Goal: Obtain resource: Download file/media

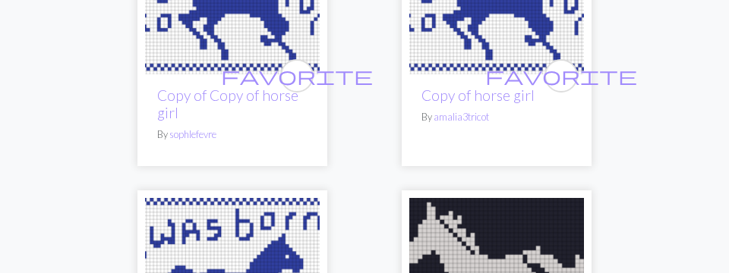
scroll to position [4411, 0]
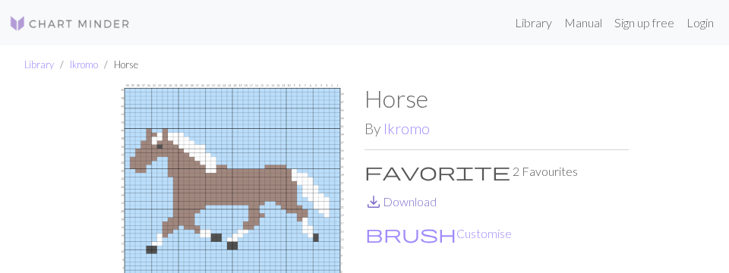
click at [406, 194] on link "save_alt Download" at bounding box center [400, 201] width 72 height 14
click at [34, 65] on link "Library" at bounding box center [39, 64] width 30 height 12
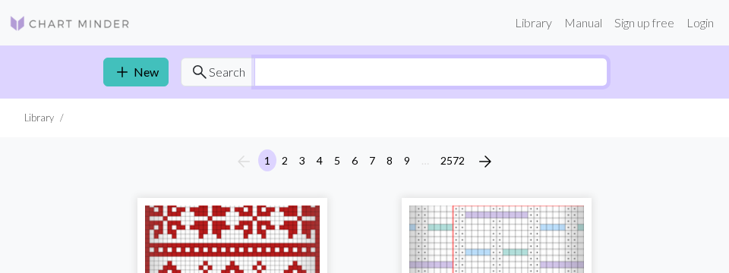
click at [257, 69] on input "text" at bounding box center [430, 72] width 353 height 29
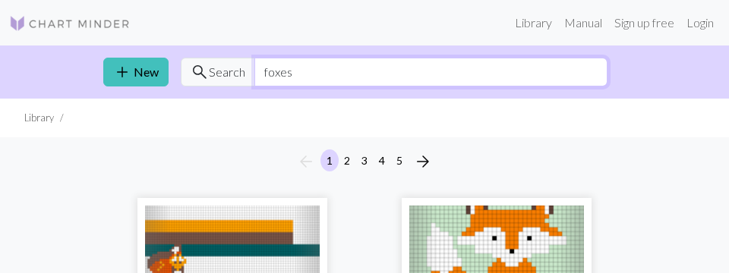
type input "foxes"
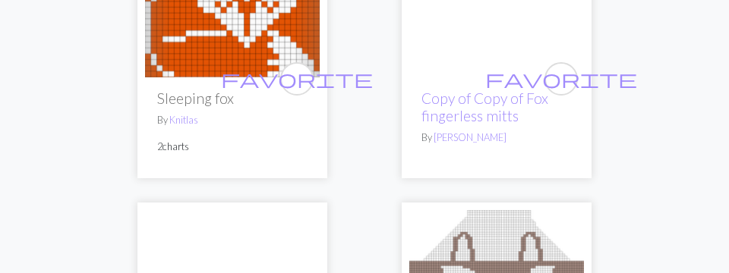
scroll to position [7305, 0]
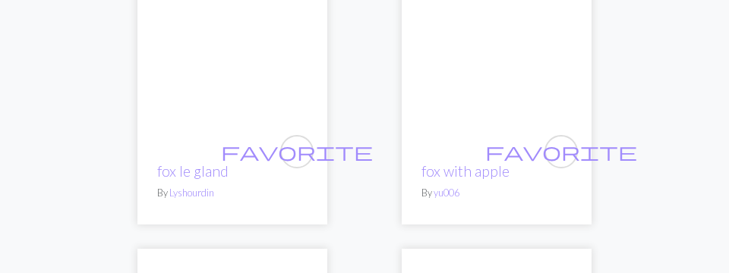
scroll to position [7270, 0]
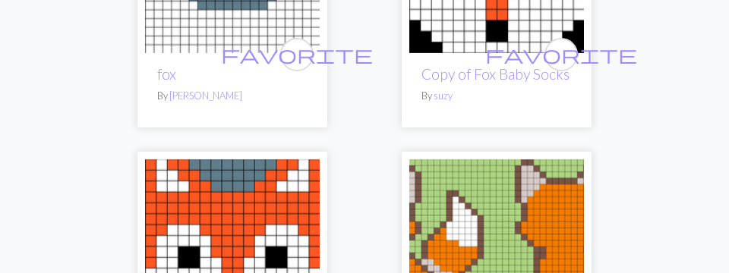
scroll to position [706, 0]
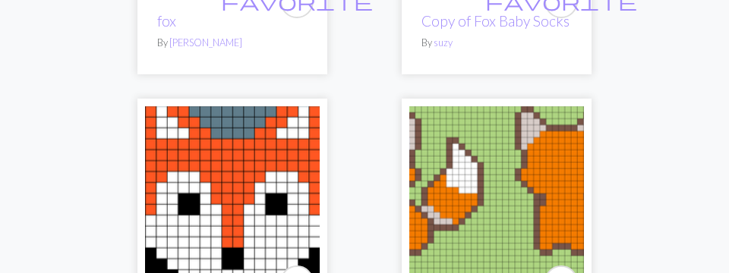
click at [527, 126] on img at bounding box center [496, 193] width 175 height 175
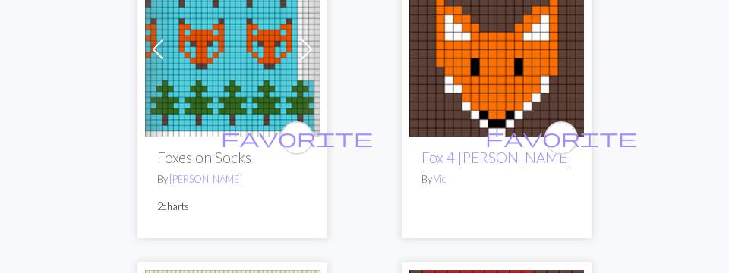
scroll to position [7027, 0]
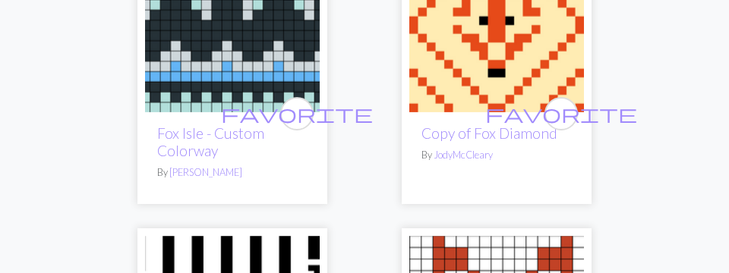
scroll to position [7129, 0]
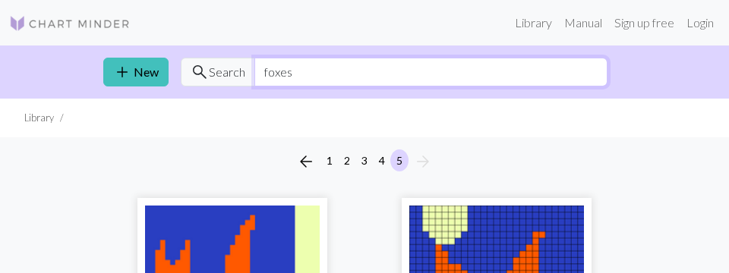
click at [283, 66] on input "foxes" at bounding box center [430, 72] width 353 height 29
type input "f"
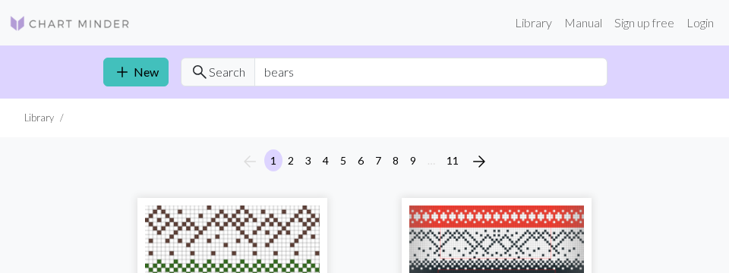
click at [52, 141] on div "arrow_back 1 2 3 4 5 6 7 8 9 … 11 arrow_forward" at bounding box center [364, 161] width 729 height 49
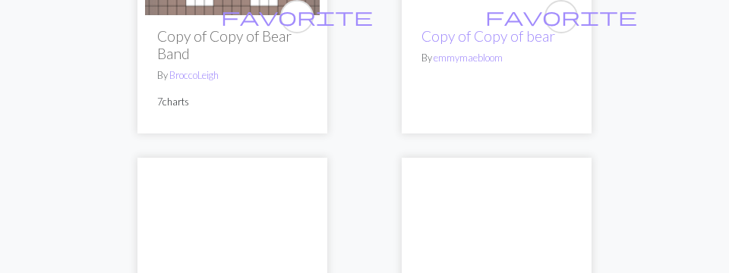
scroll to position [7234, 0]
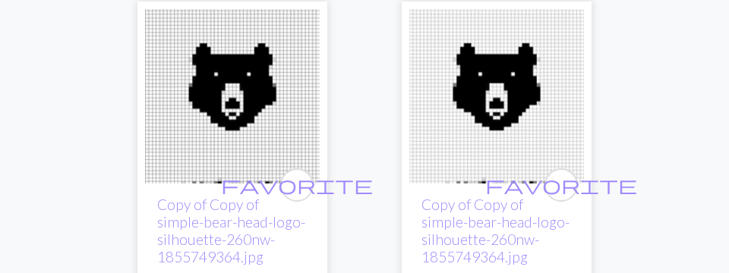
scroll to position [7234, 0]
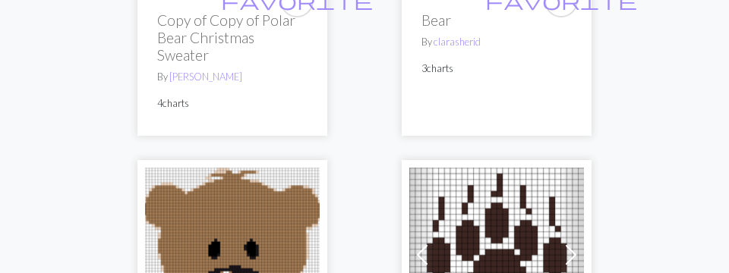
scroll to position [7341, 0]
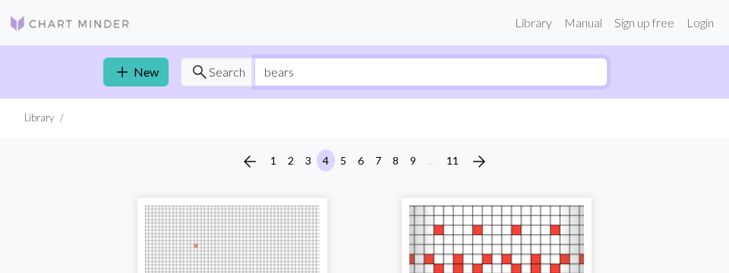
click at [276, 72] on input "bears" at bounding box center [430, 72] width 353 height 29
type input "b"
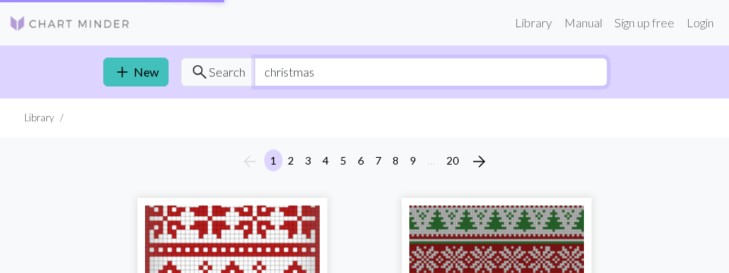
type input "christmas"
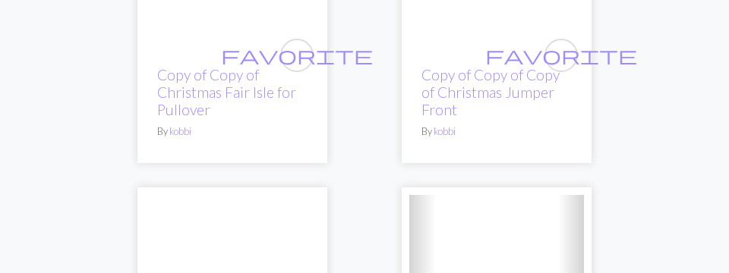
scroll to position [7623, 0]
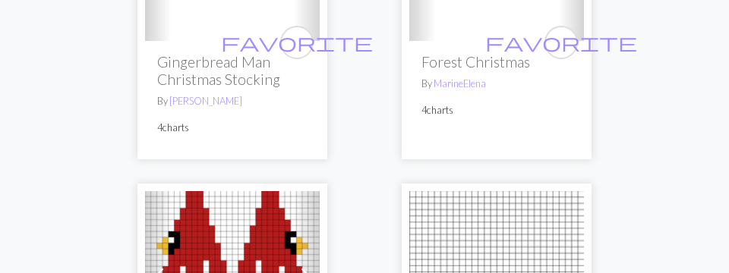
scroll to position [7517, 0]
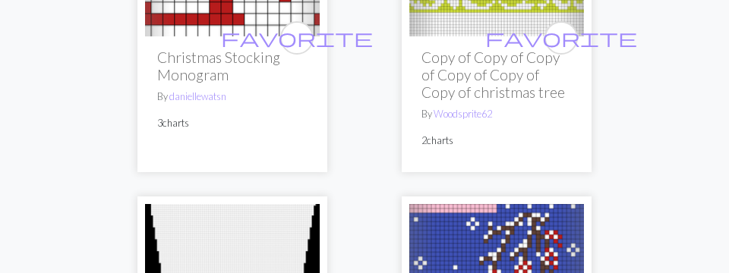
scroll to position [2329, 0]
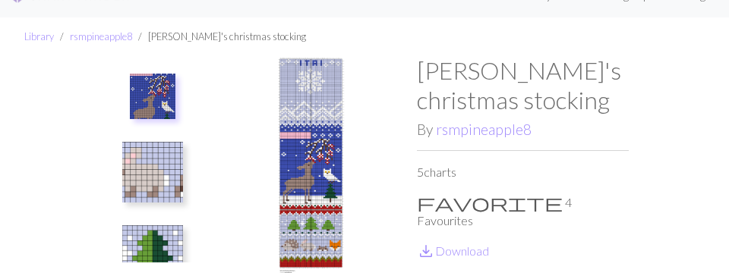
scroll to position [35, 0]
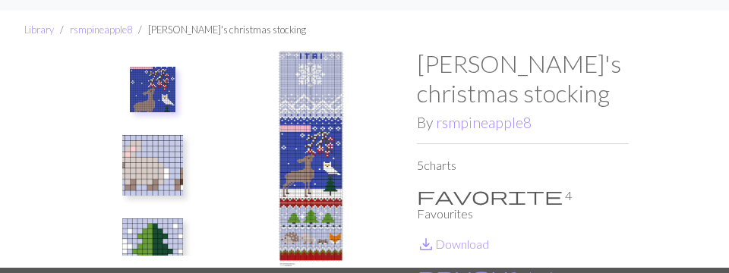
click at [317, 222] on img at bounding box center [311, 158] width 212 height 219
click at [446, 237] on link "save_alt Download" at bounding box center [453, 244] width 72 height 14
click at [156, 76] on img at bounding box center [153, 90] width 46 height 46
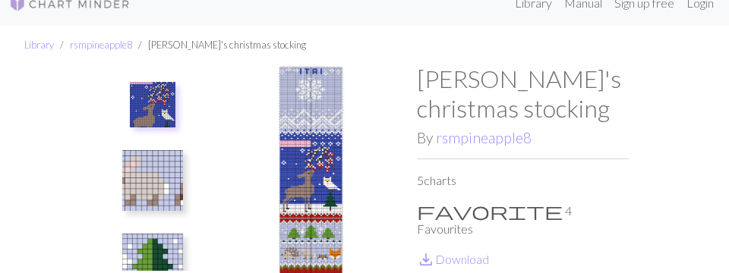
scroll to position [12, 0]
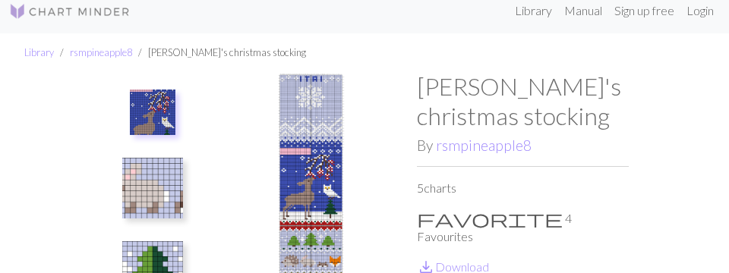
click at [394, 96] on img at bounding box center [311, 181] width 212 height 219
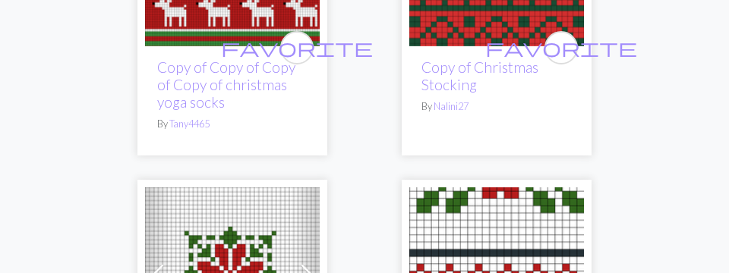
scroll to position [7517, 0]
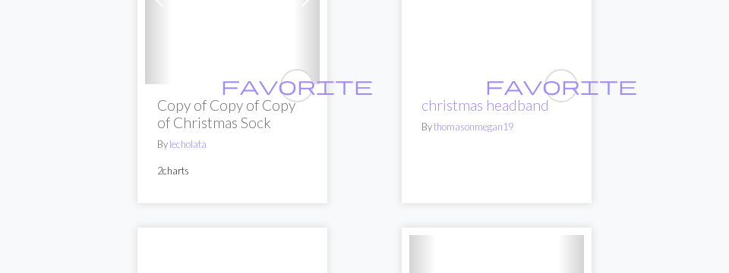
scroll to position [7523, 0]
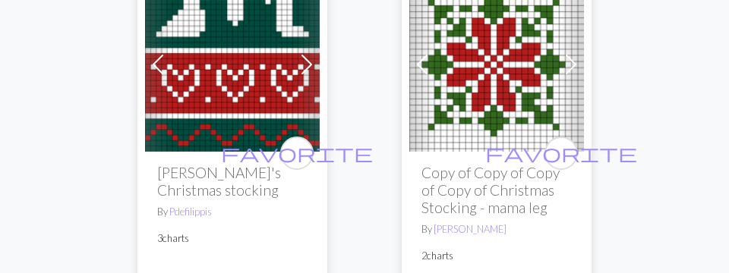
scroll to position [7552, 0]
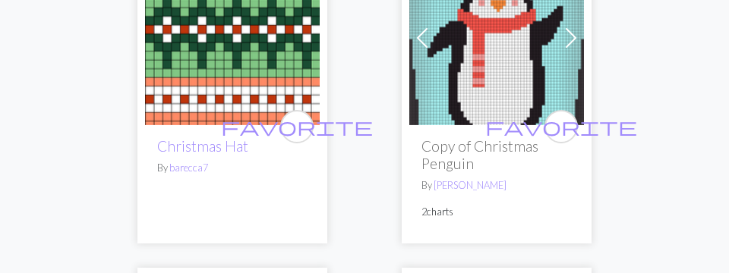
scroll to position [4058, 0]
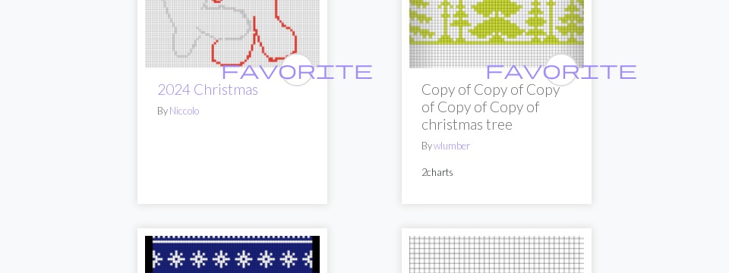
scroll to position [5861, 0]
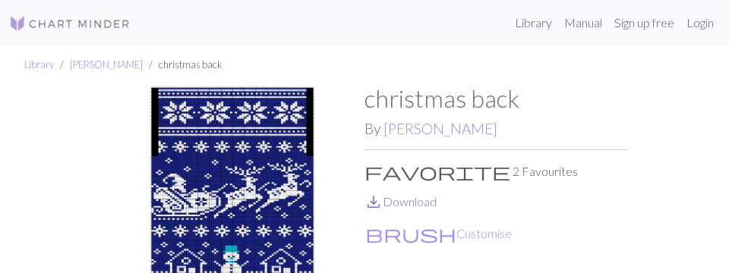
click at [410, 194] on link "save_alt Download" at bounding box center [400, 201] width 72 height 14
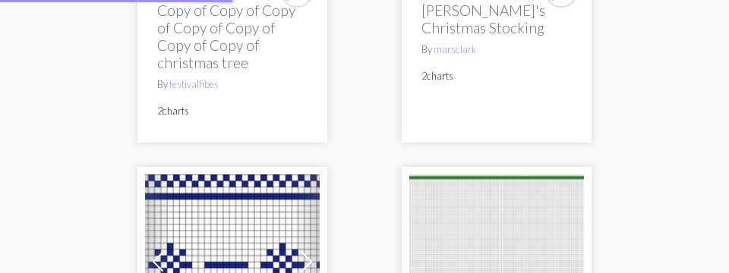
scroll to position [7, 0]
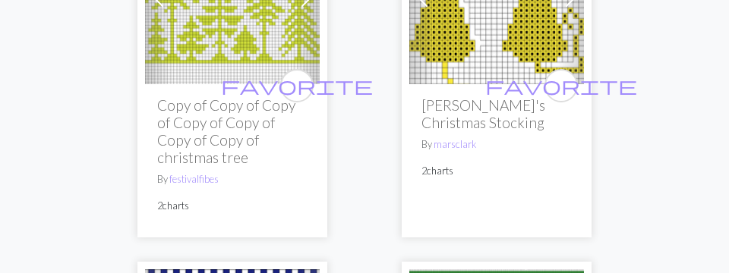
scroll to position [7482, 0]
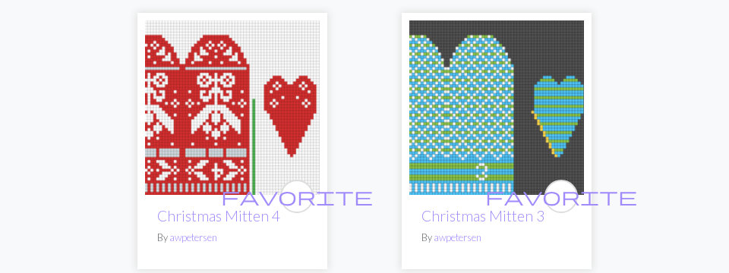
scroll to position [7530, 0]
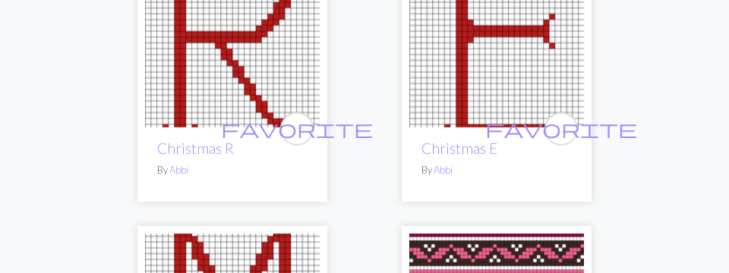
scroll to position [7129, 0]
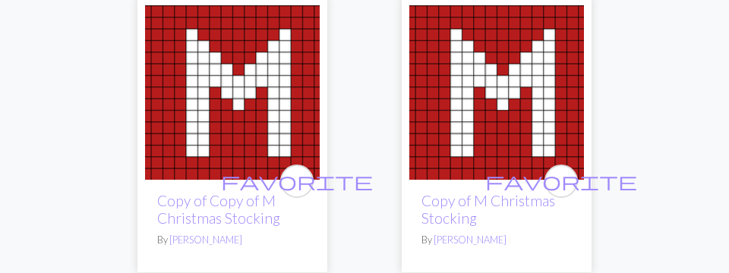
scroll to position [5258, 0]
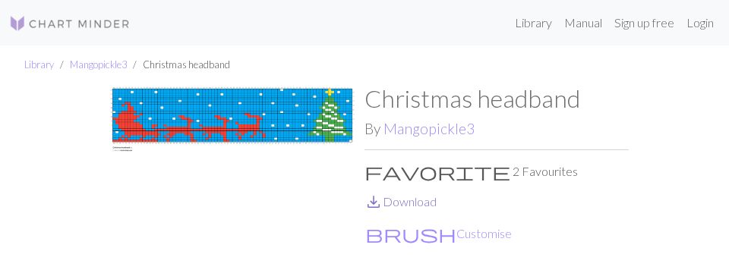
click at [399, 194] on link "save_alt Download" at bounding box center [400, 201] width 72 height 14
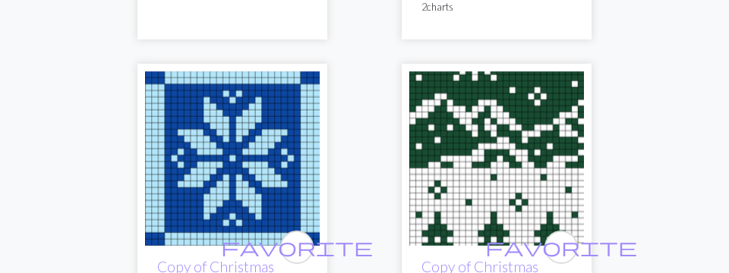
scroll to position [7568, 0]
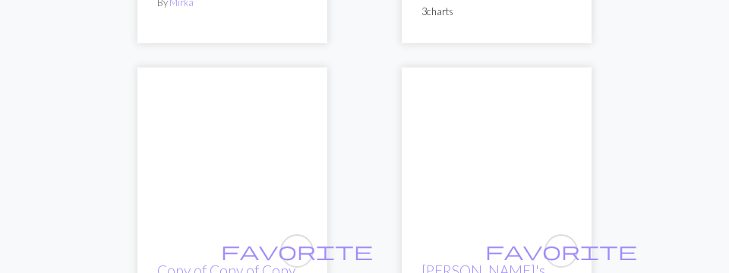
scroll to position [7305, 0]
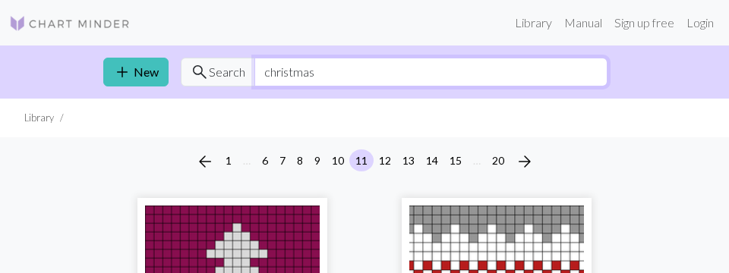
click at [305, 70] on input "christmas" at bounding box center [430, 72] width 353 height 29
type input "c"
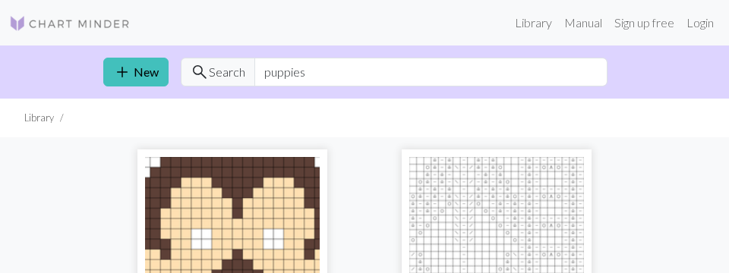
click at [290, 70] on input "puppies" at bounding box center [430, 72] width 353 height 29
type input "p"
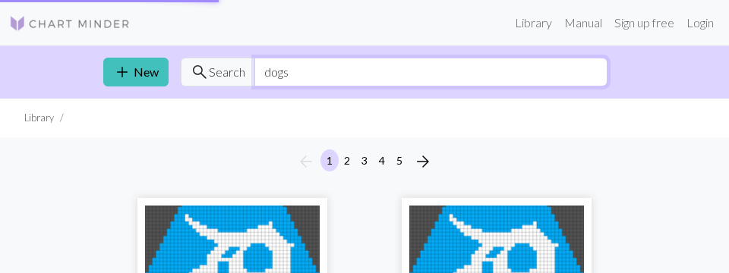
type input "dogs"
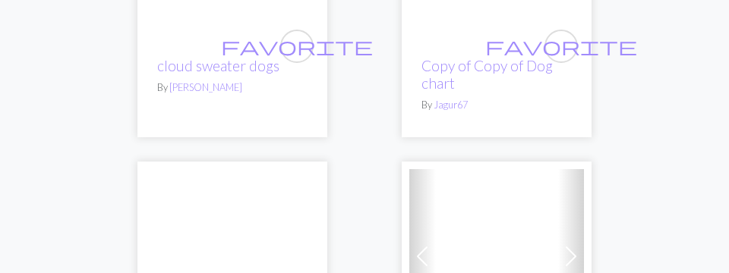
scroll to position [2259, 0]
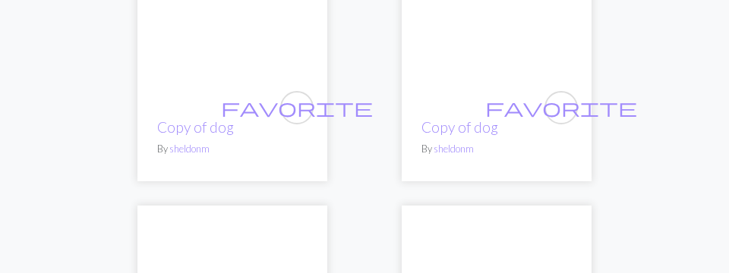
scroll to position [7305, 0]
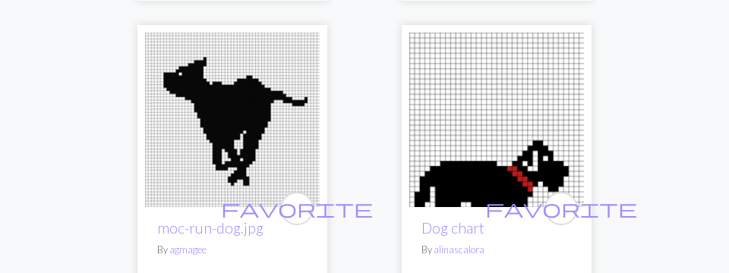
scroll to position [7517, 0]
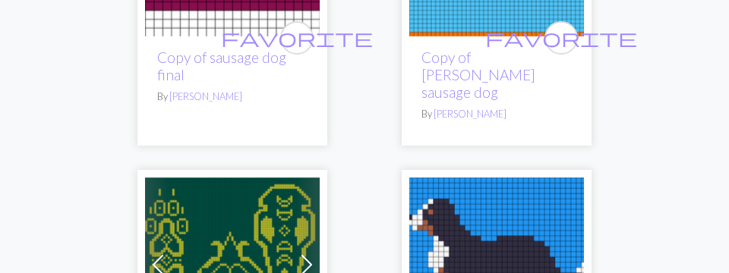
scroll to position [2576, 0]
